Goal: Information Seeking & Learning: Learn about a topic

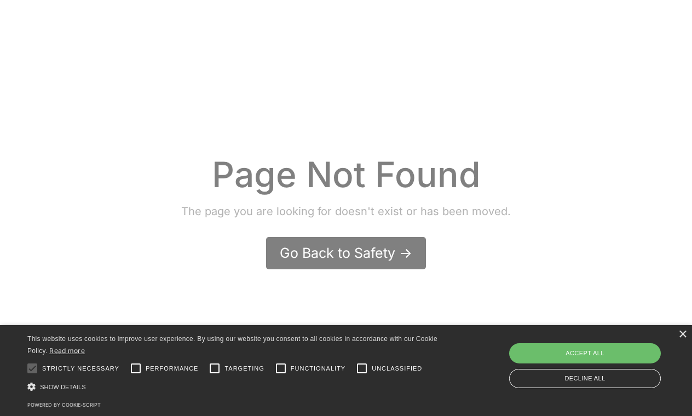
click at [341, 245] on div "Go Back to Safety ->" at bounding box center [346, 253] width 132 height 19
click at [341, 250] on div "Go Back to Safety ->" at bounding box center [346, 253] width 132 height 19
click at [683, 333] on div "×" at bounding box center [682, 335] width 8 height 8
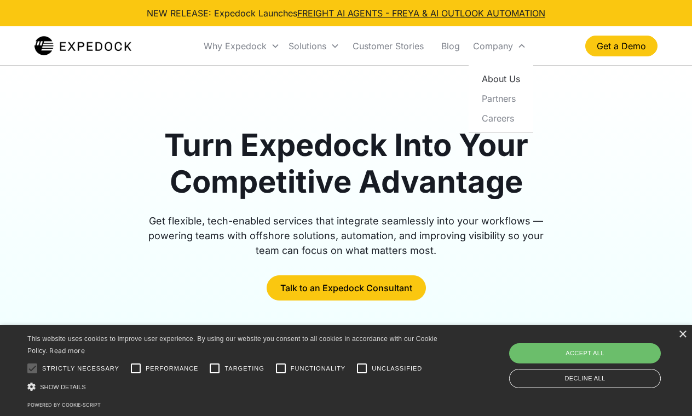
click at [516, 80] on link "About Us" at bounding box center [501, 79] width 56 height 20
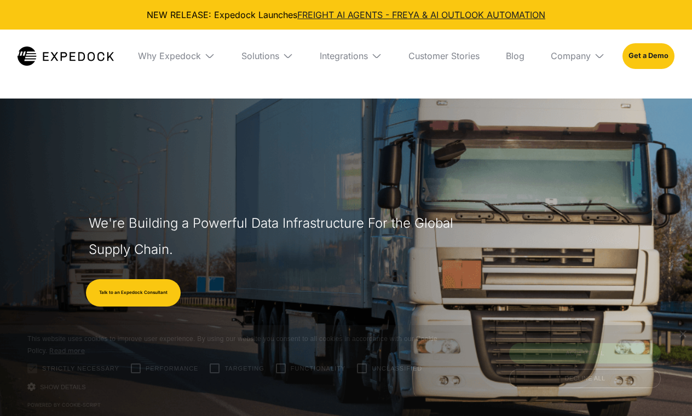
select select
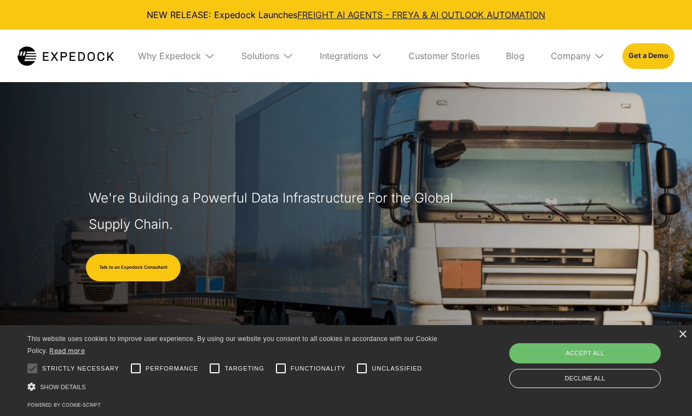
scroll to position [26, 0]
click at [267, 56] on div "Solutions" at bounding box center [260, 55] width 38 height 11
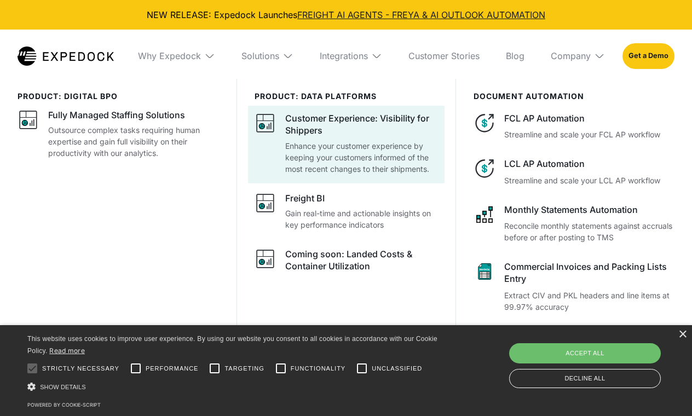
click at [302, 122] on div "Customer Experience: Visibility for Shippers" at bounding box center [361, 124] width 153 height 25
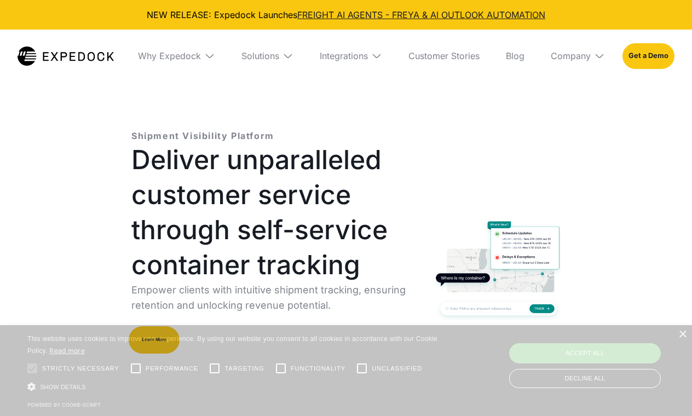
select select
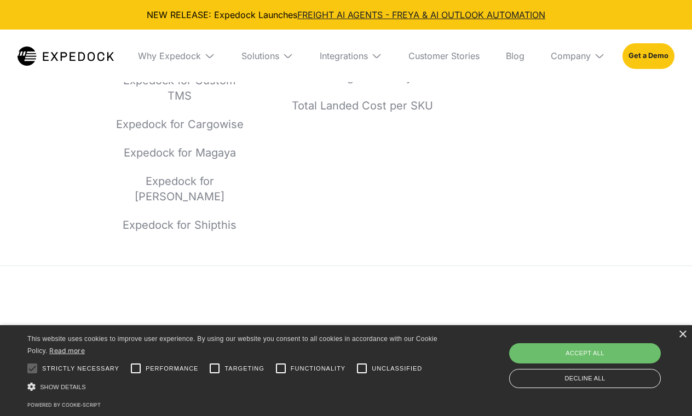
scroll to position [3854, 0]
click at [684, 336] on div "×" at bounding box center [682, 335] width 8 height 8
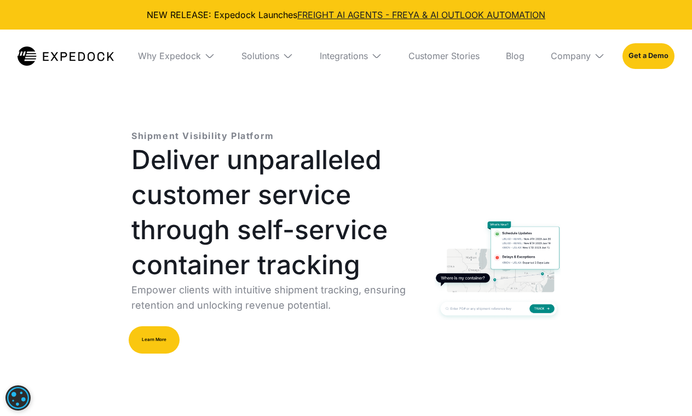
scroll to position [0, 0]
click at [451, 56] on link "Customer Stories" at bounding box center [444, 56] width 89 height 53
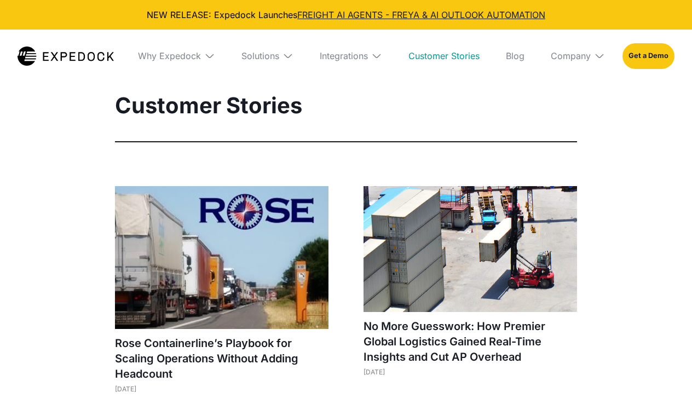
select select
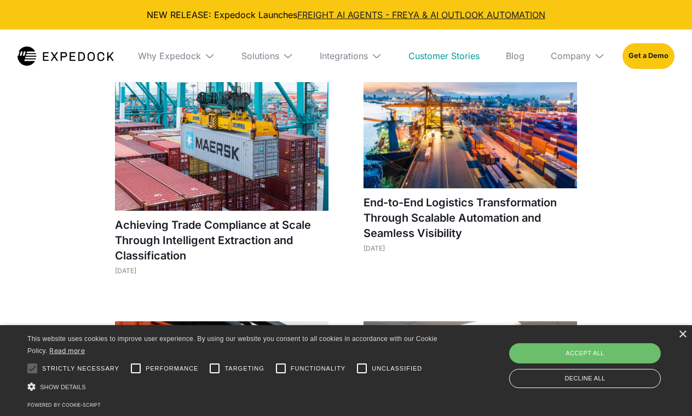
scroll to position [261, 0]
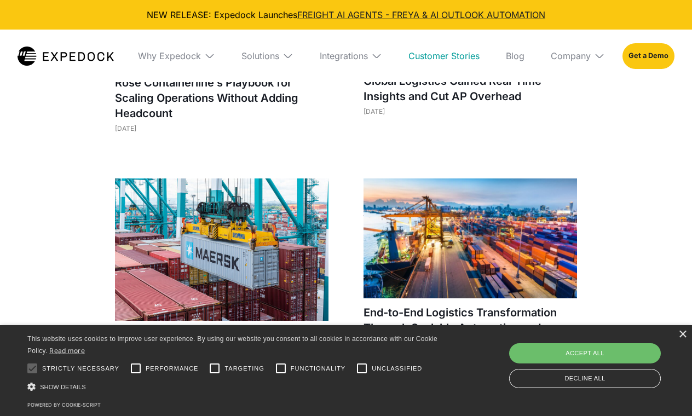
click at [253, 263] on img at bounding box center [221, 249] width 213 height 142
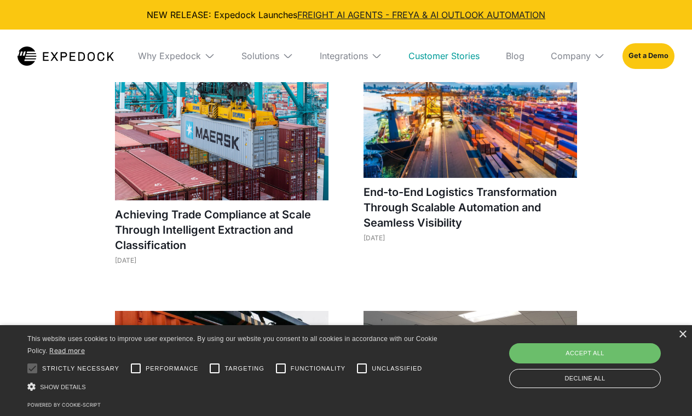
scroll to position [371, 0]
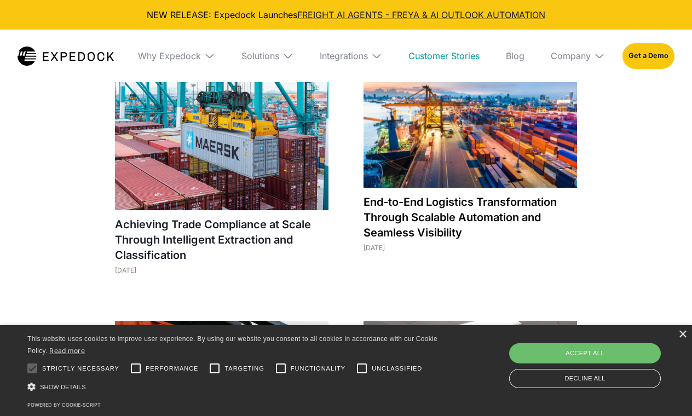
click at [413, 218] on h1 "End-to-End Logistics Transformation Through Scalable Automation and Seamless Vi…" at bounding box center [469, 217] width 213 height 46
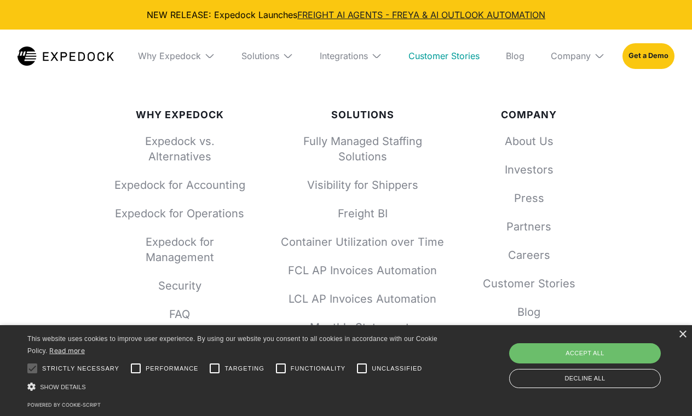
scroll to position [1241, 0]
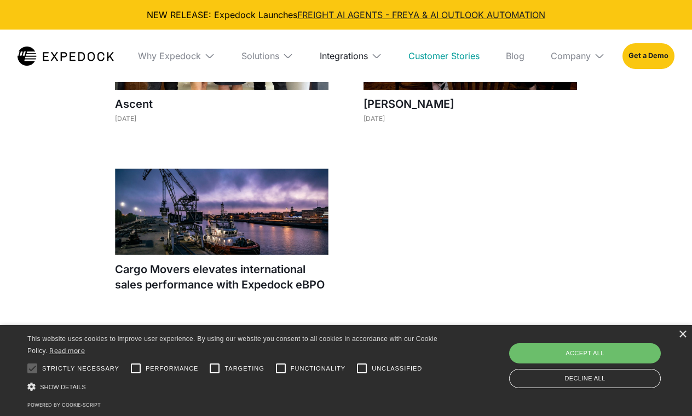
click at [351, 55] on div "Integrations" at bounding box center [344, 55] width 48 height 11
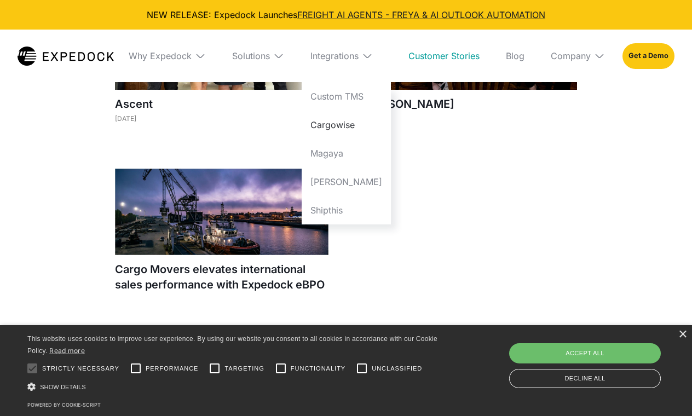
click at [351, 122] on link "Cargowise" at bounding box center [346, 125] width 89 height 28
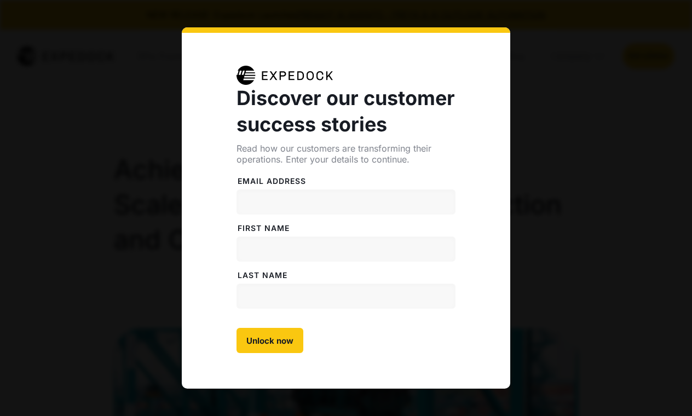
select select
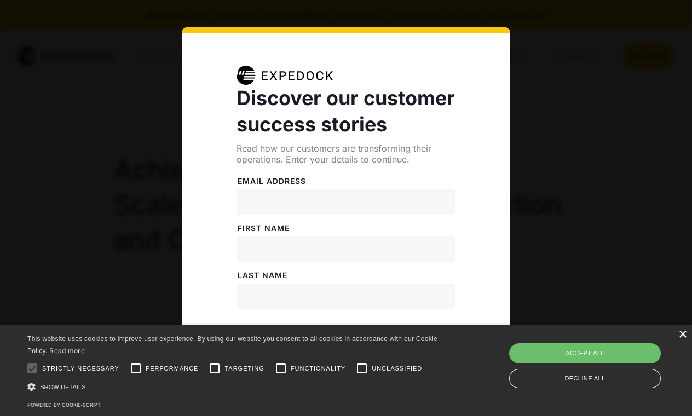
click at [685, 334] on div "×" at bounding box center [682, 335] width 8 height 8
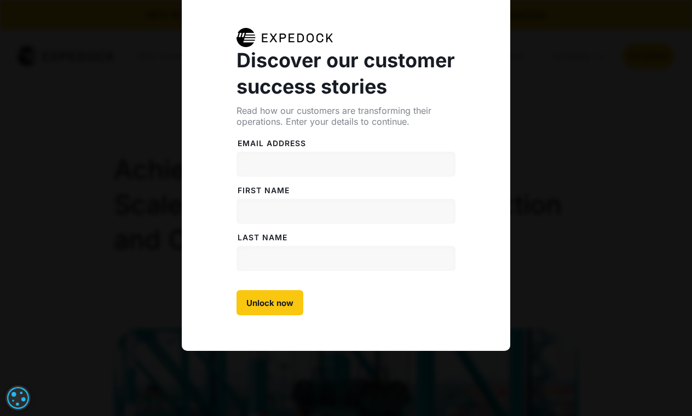
scroll to position [39, 0]
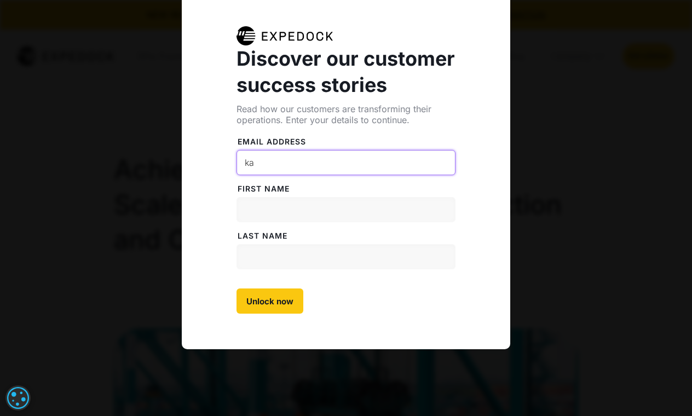
type input "k"
click at [275, 165] on input "[EMAIL_ADDRESS][DOMAIN_NAME]" at bounding box center [345, 162] width 219 height 25
type input "[EMAIL_ADDRESS][DOMAIN_NAME]"
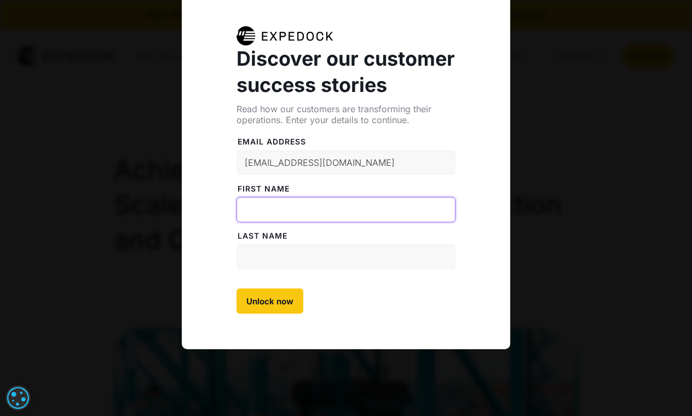
click at [275, 209] on input "FiRST NAME" at bounding box center [345, 209] width 219 height 25
type input "[PERSON_NAME]"
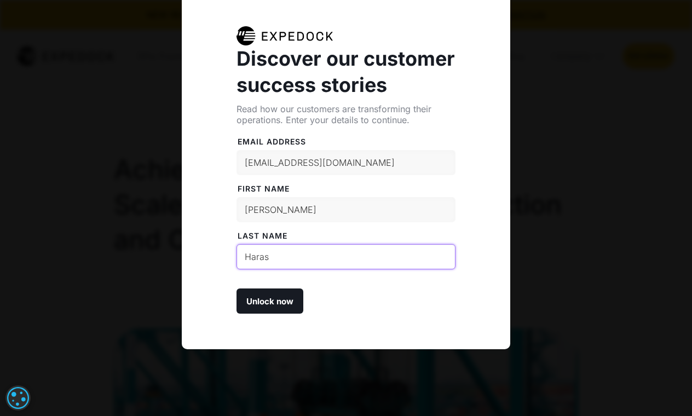
type input "Haras"
click at [261, 302] on input "Unlock now" at bounding box center [269, 300] width 67 height 25
type input "Please wait..."
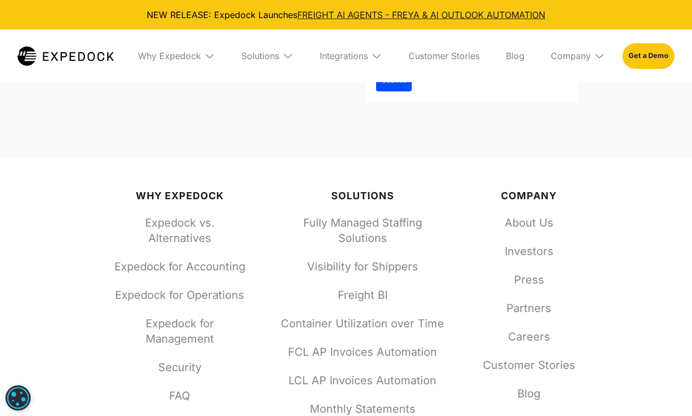
scroll to position [3144, 0]
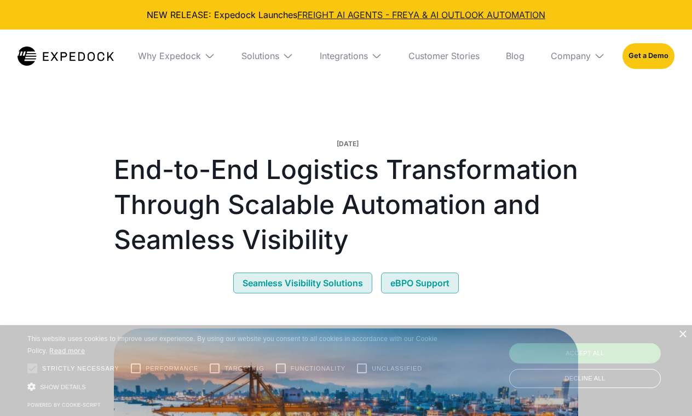
select select
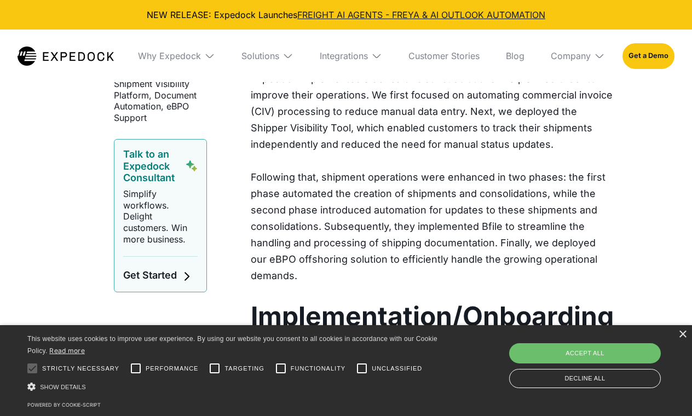
scroll to position [1332, 0]
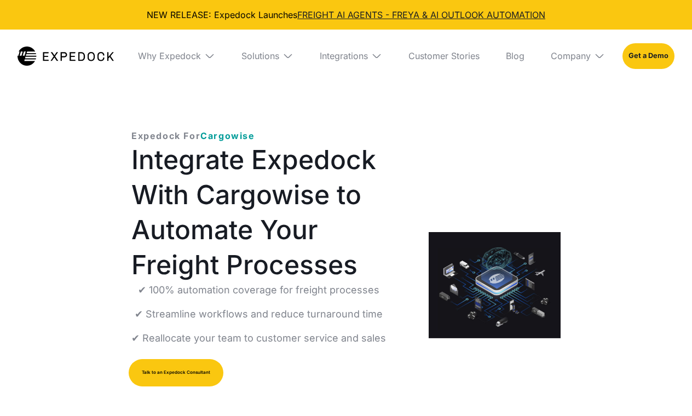
select select
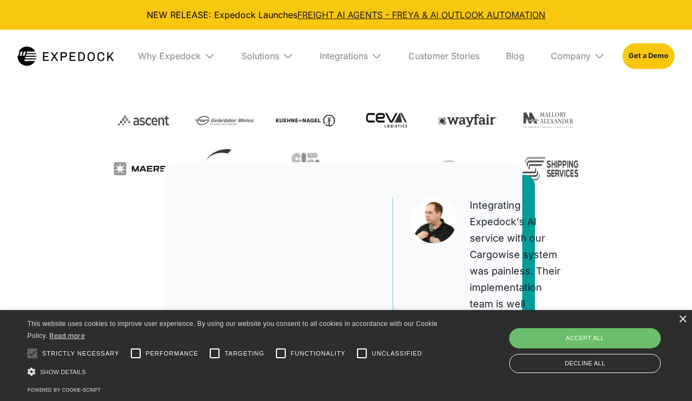
scroll to position [388, 0]
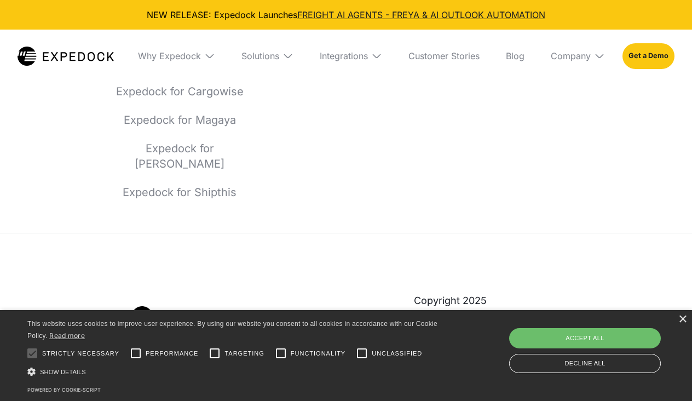
scroll to position [4289, 0]
